Goal: Find specific page/section: Find specific page/section

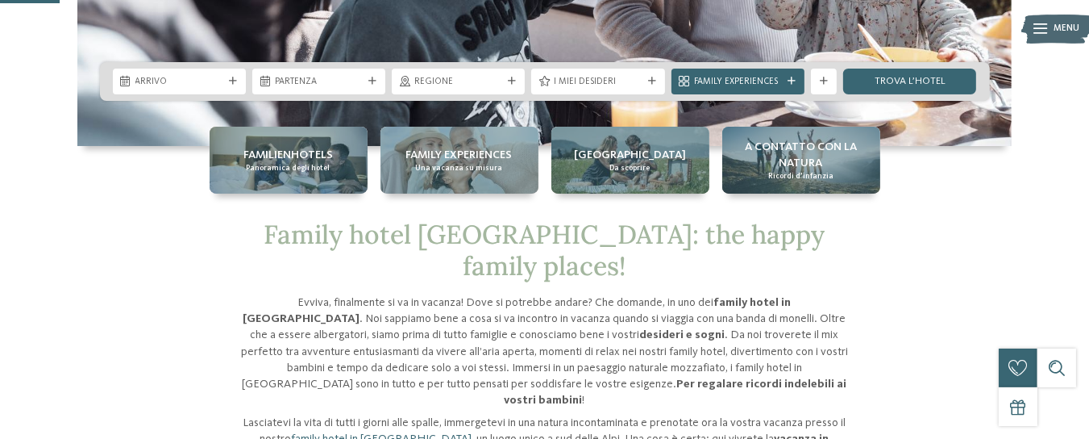
scroll to position [348, 0]
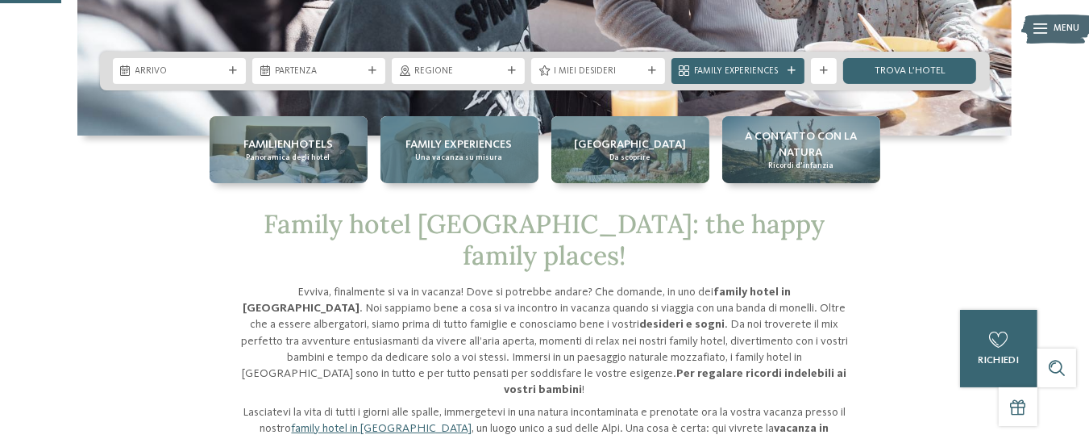
click at [410, 138] on span "Family experiences" at bounding box center [459, 144] width 106 height 16
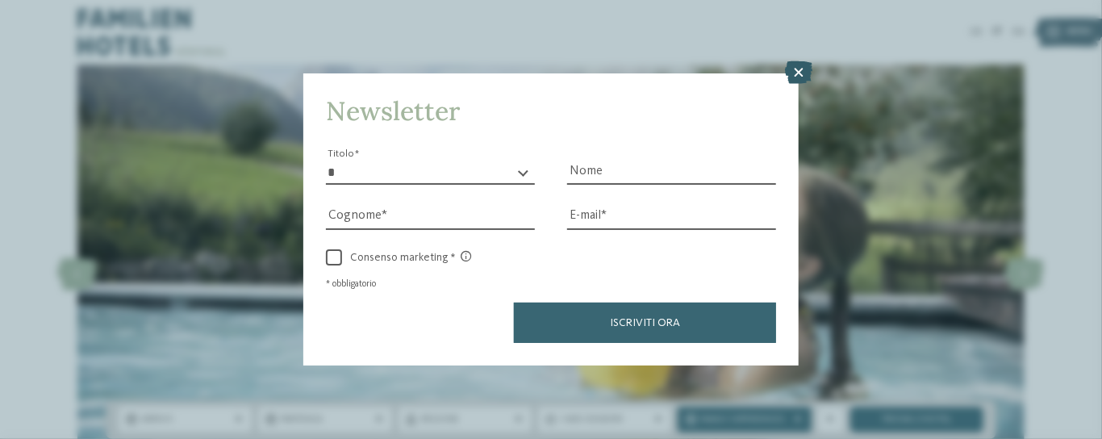
click at [812, 70] on icon at bounding box center [798, 72] width 27 height 23
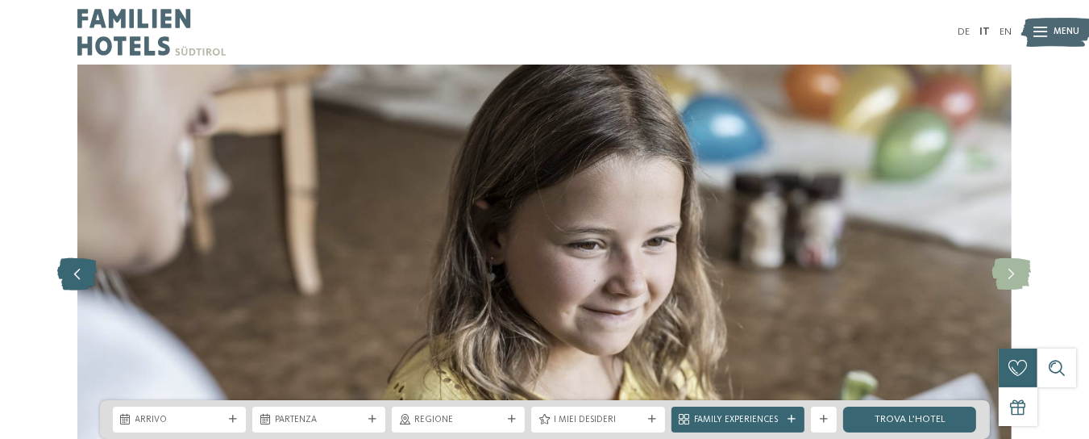
click at [81, 286] on icon at bounding box center [78, 274] width 40 height 32
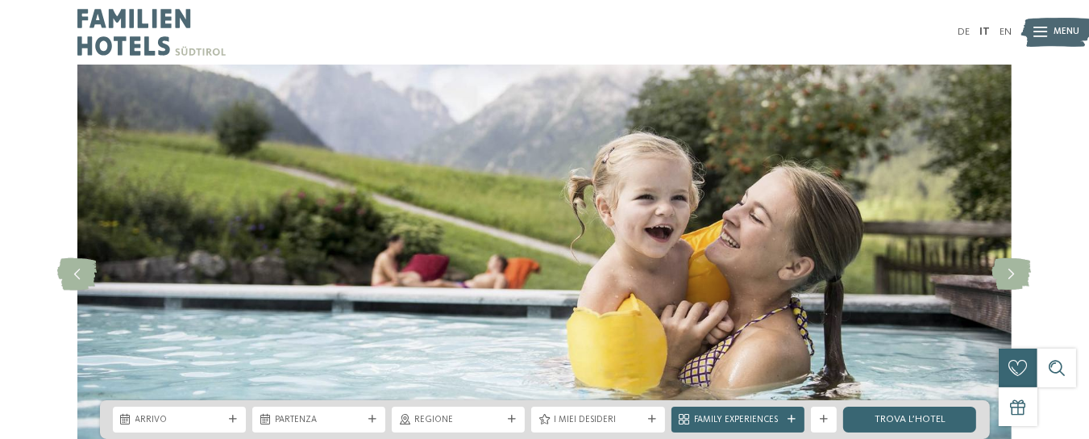
click at [1072, 39] on span "Menu" at bounding box center [1068, 32] width 26 height 13
